Goal: Navigation & Orientation: Find specific page/section

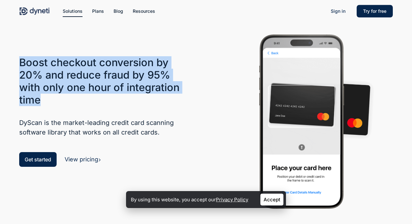
drag, startPoint x: 0, startPoint y: 0, endPoint x: 48, endPoint y: 105, distance: 115.7
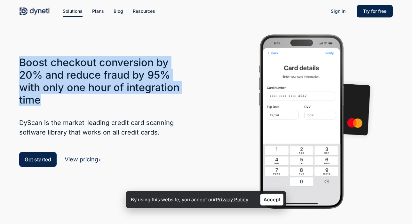
click at [48, 105] on h3 "Boost checkout conversion by 20% and reduce fraud by 95% with only one hour of …" at bounding box center [106, 81] width 174 height 50
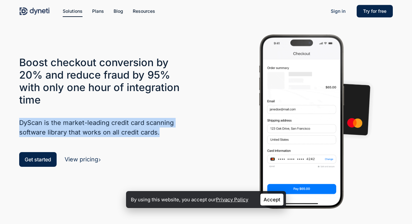
drag, startPoint x: 20, startPoint y: 121, endPoint x: 173, endPoint y: 132, distance: 152.8
click at [173, 132] on h5 "DyScan is the market-leading credit card scanning software library that works o…" at bounding box center [106, 127] width 174 height 19
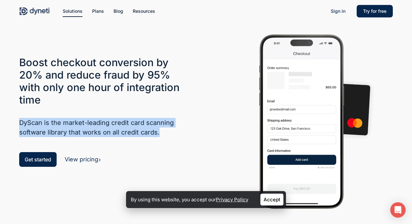
click at [173, 132] on h5 "DyScan is the market-leading credit card scanning software library that works o…" at bounding box center [106, 127] width 174 height 19
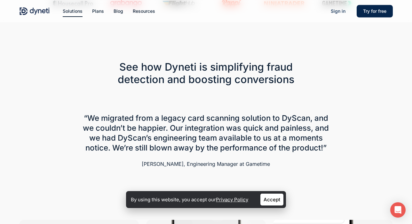
scroll to position [248, 0]
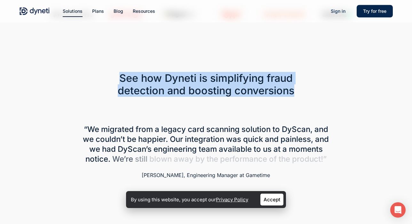
drag, startPoint x: 120, startPoint y: 77, endPoint x: 293, endPoint y: 97, distance: 174.0
click at [293, 97] on h3 "See how Dyneti is simplifying fraud detection and boosting conversions" at bounding box center [205, 84] width 183 height 25
click at [294, 97] on h3 "See how Dyneti is simplifying fraud detection and boosting conversions" at bounding box center [205, 84] width 183 height 25
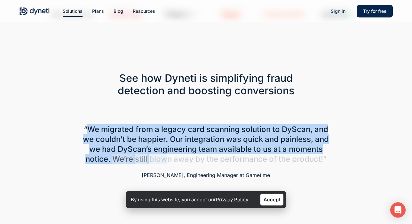
drag, startPoint x: 88, startPoint y: 128, endPoint x: 207, endPoint y: 161, distance: 123.4
click at [206, 160] on h4 "“We migrated from a legacy card scanning solution to DyScan, and we couldn’t be…" at bounding box center [206, 144] width 246 height 40
click at [172, 161] on span "blown" at bounding box center [160, 159] width 22 height 10
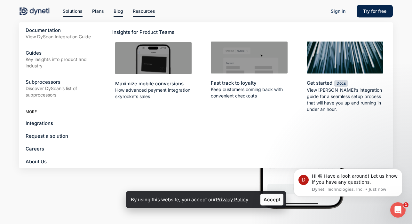
scroll to position [0, 0]
click at [44, 147] on link "Careers" at bounding box center [62, 149] width 86 height 13
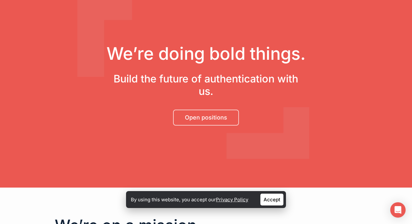
scroll to position [66, 0]
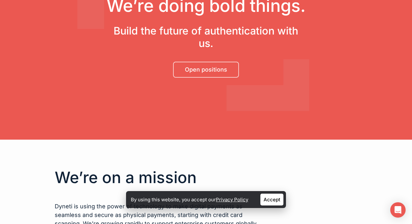
click at [205, 62] on div at bounding box center [205, 57] width 199 height 10
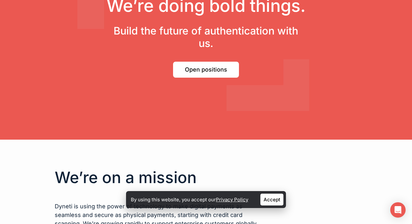
click at [201, 73] on span "Open positions" at bounding box center [206, 69] width 42 height 6
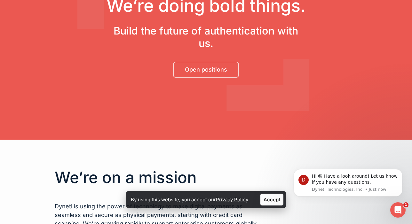
scroll to position [0, 0]
